Goal: Task Accomplishment & Management: Complete application form

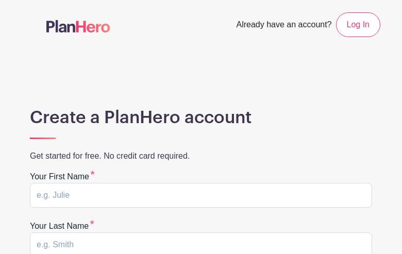
type input "AZZbiqmmKti"
type input "iXESEwjxcaKdJdo"
type input "nprwinter@gmail.com"
